Goal: Task Accomplishment & Management: Complete application form

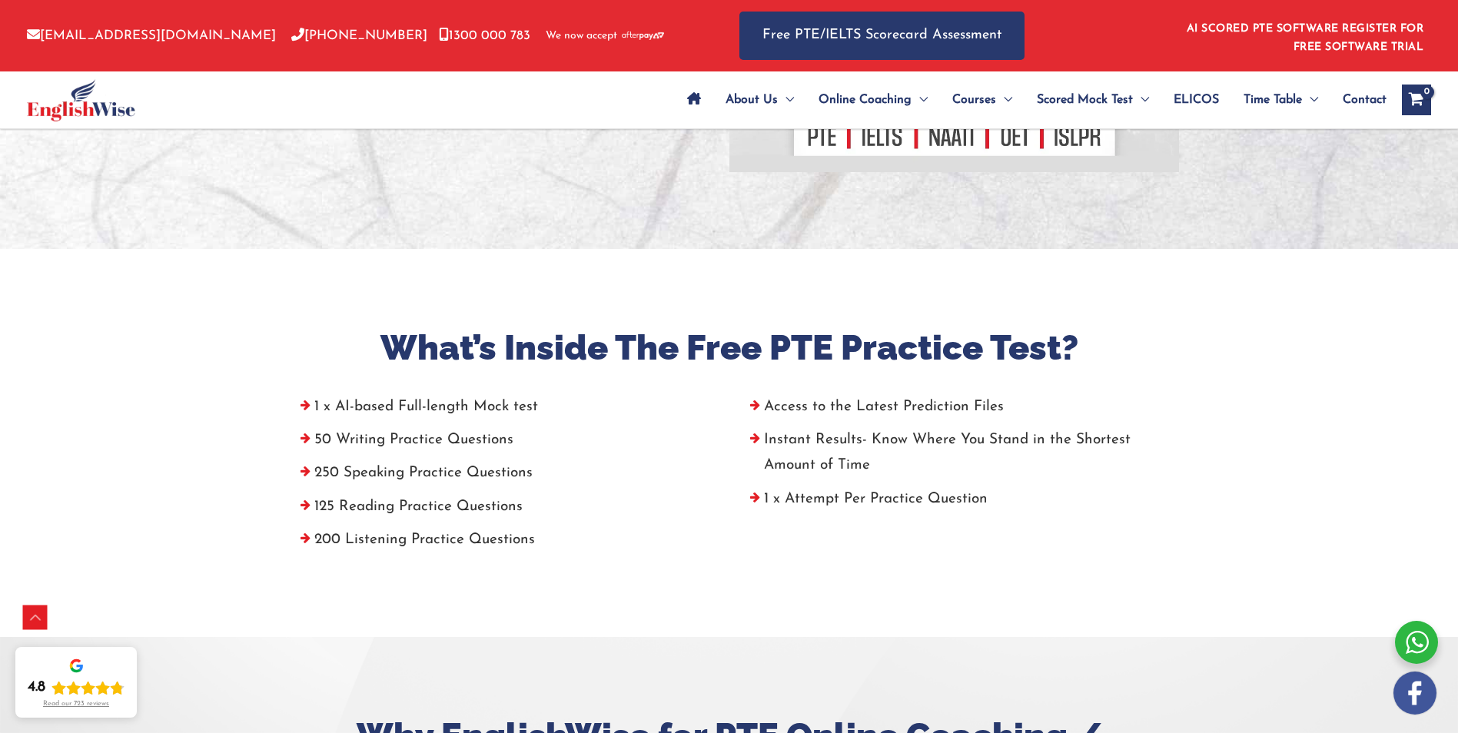
click at [499, 442] on li "50 Writing Practice Questions" at bounding box center [504, 443] width 426 height 33
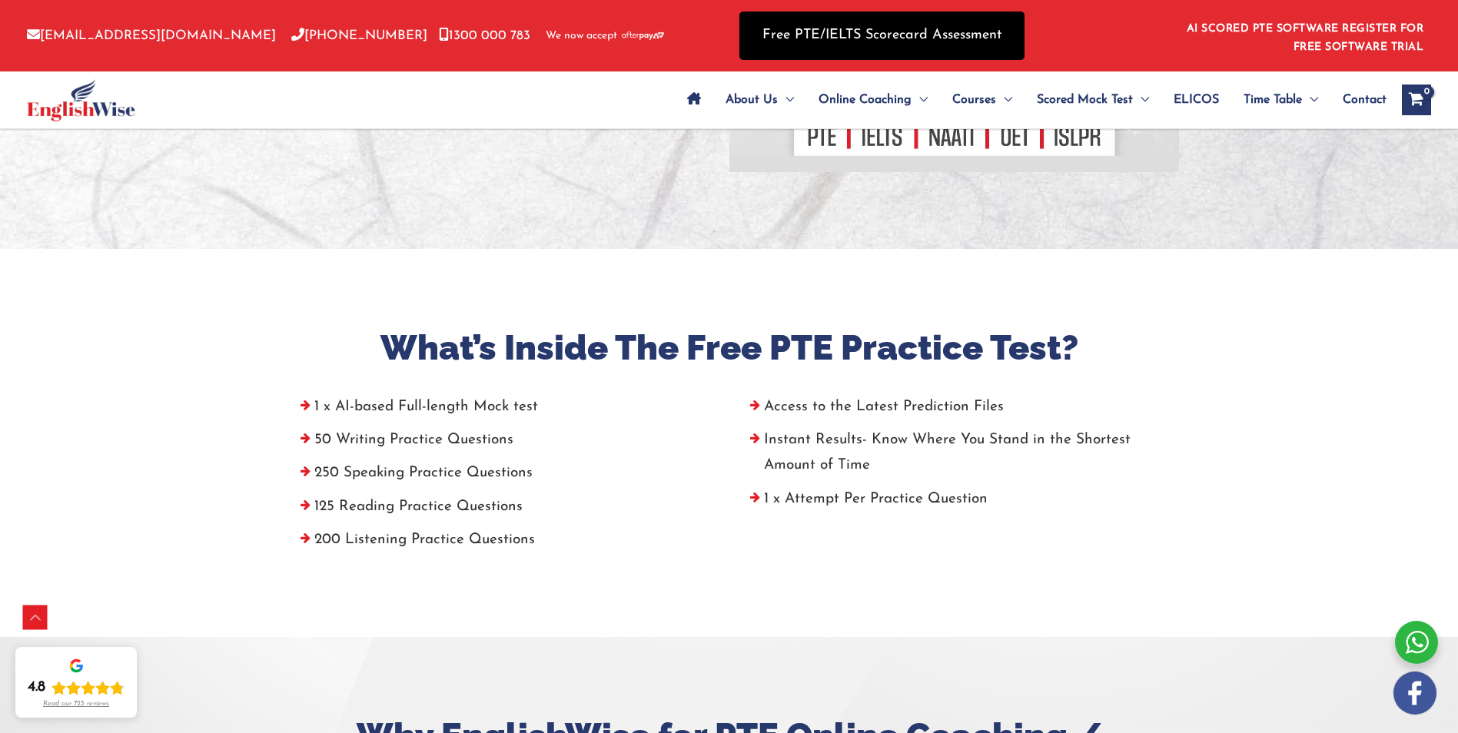
click at [928, 47] on link "Free PTE/IELTS Scorecard Assessment" at bounding box center [881, 36] width 285 height 48
